Goal: Task Accomplishment & Management: Use online tool/utility

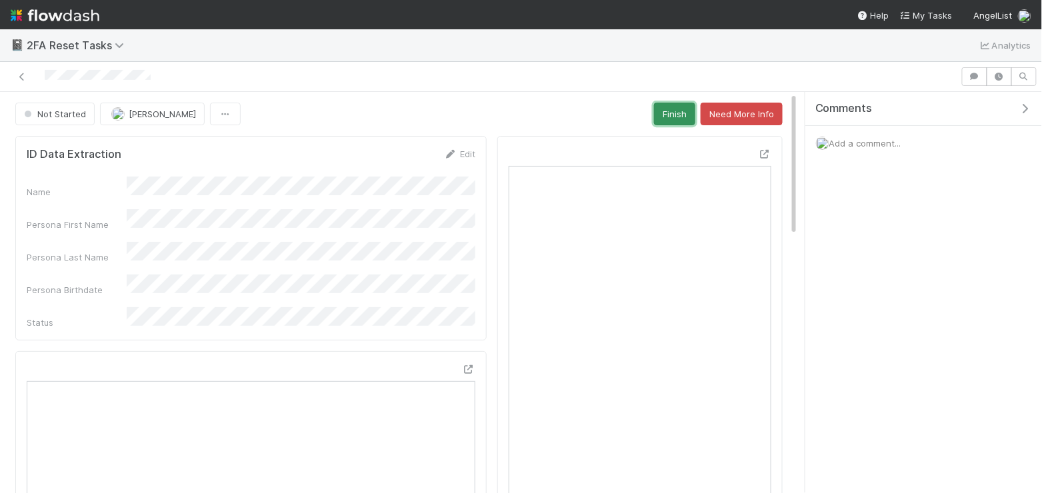
click at [675, 117] on button "Finish" at bounding box center [674, 114] width 41 height 23
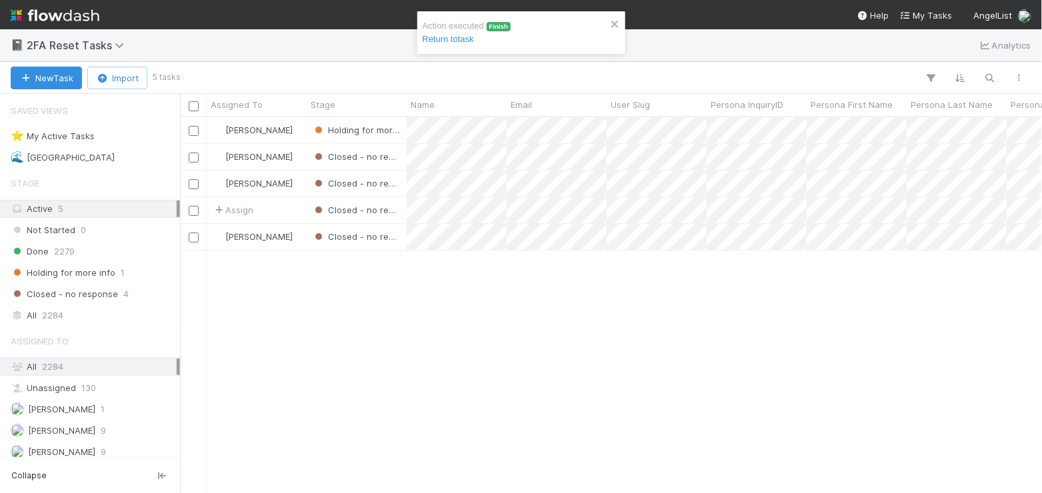
scroll to position [375, 862]
